Goal: Register for event/course

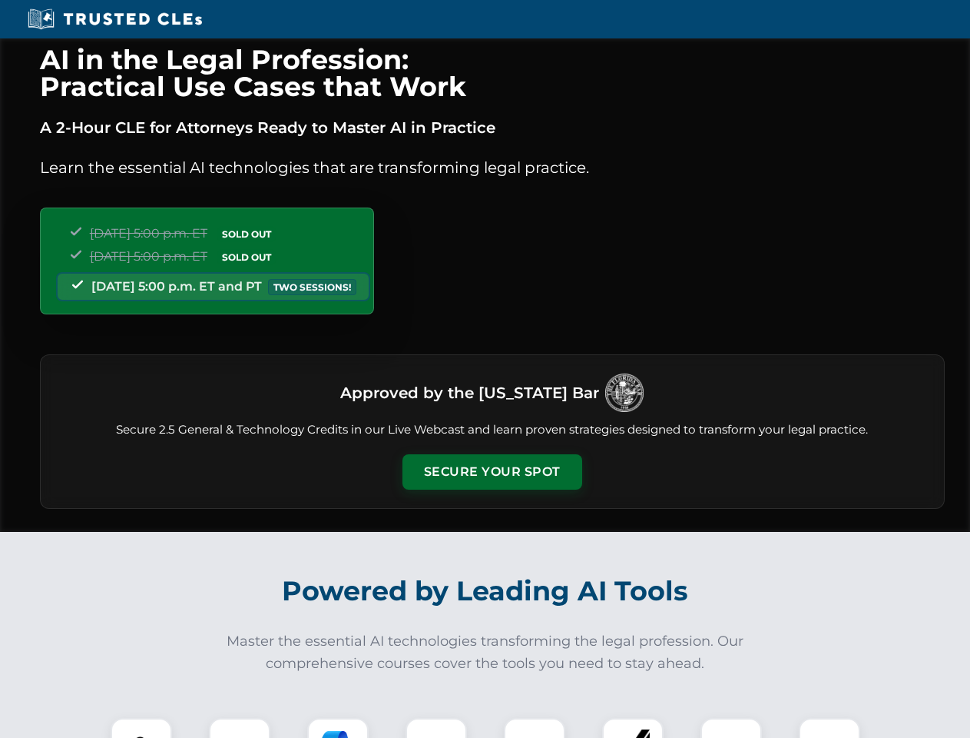
click at [492, 472] on button "Secure Your Spot" at bounding box center [493, 471] width 180 height 35
click at [141, 728] on img at bounding box center [141, 748] width 45 height 45
click at [240, 728] on div at bounding box center [239, 748] width 61 height 61
